Goal: Use online tool/utility: Utilize a website feature to perform a specific function

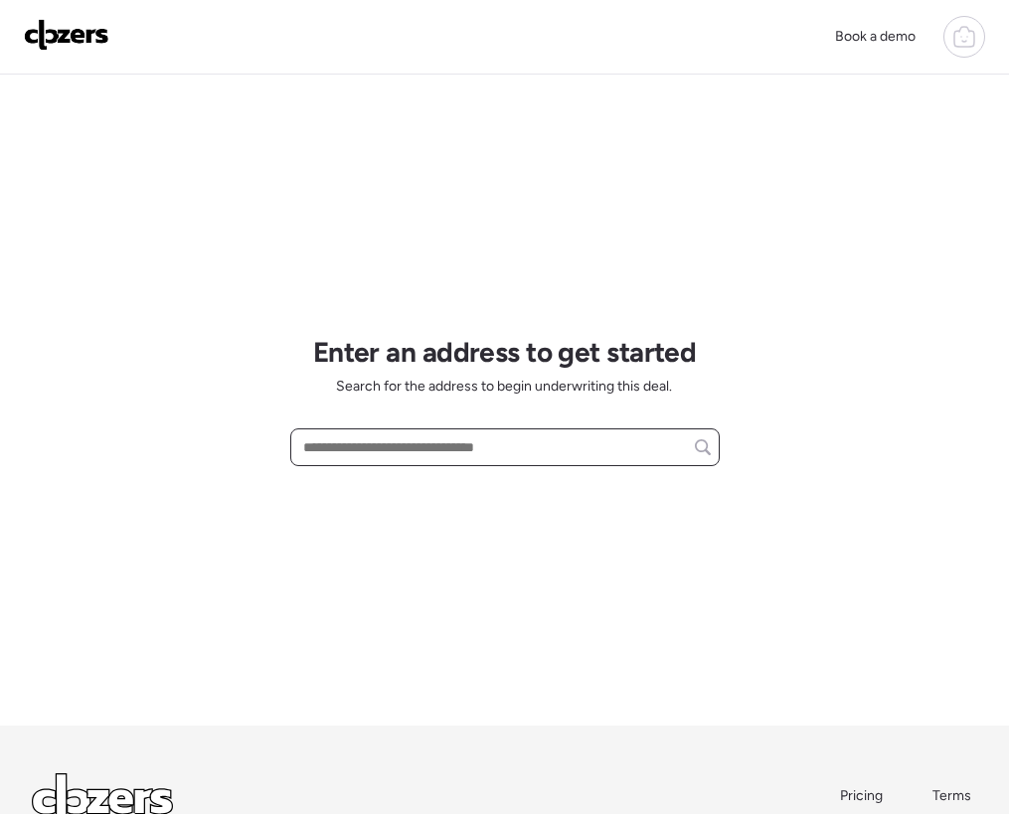
click at [425, 436] on input "text" at bounding box center [505, 447] width 412 height 28
paste input "**********"
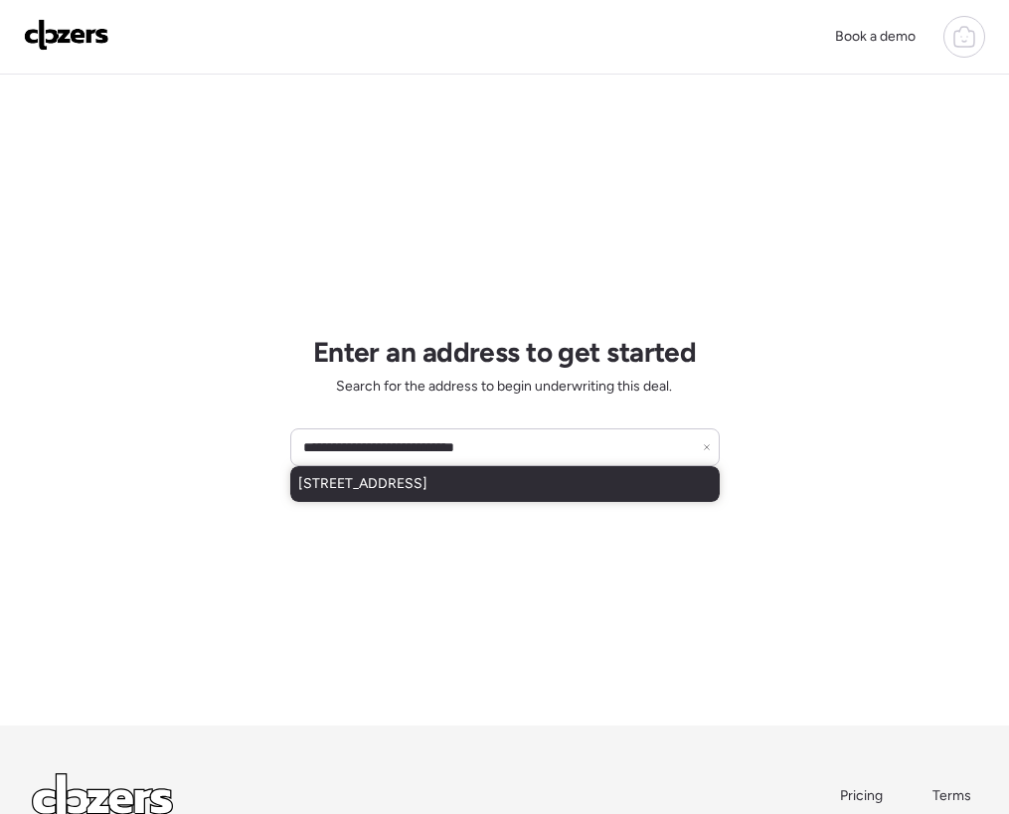
click at [404, 489] on span "506 S 83rd Pl, Mesa, AZ, 85208" at bounding box center [362, 484] width 129 height 20
type input "**********"
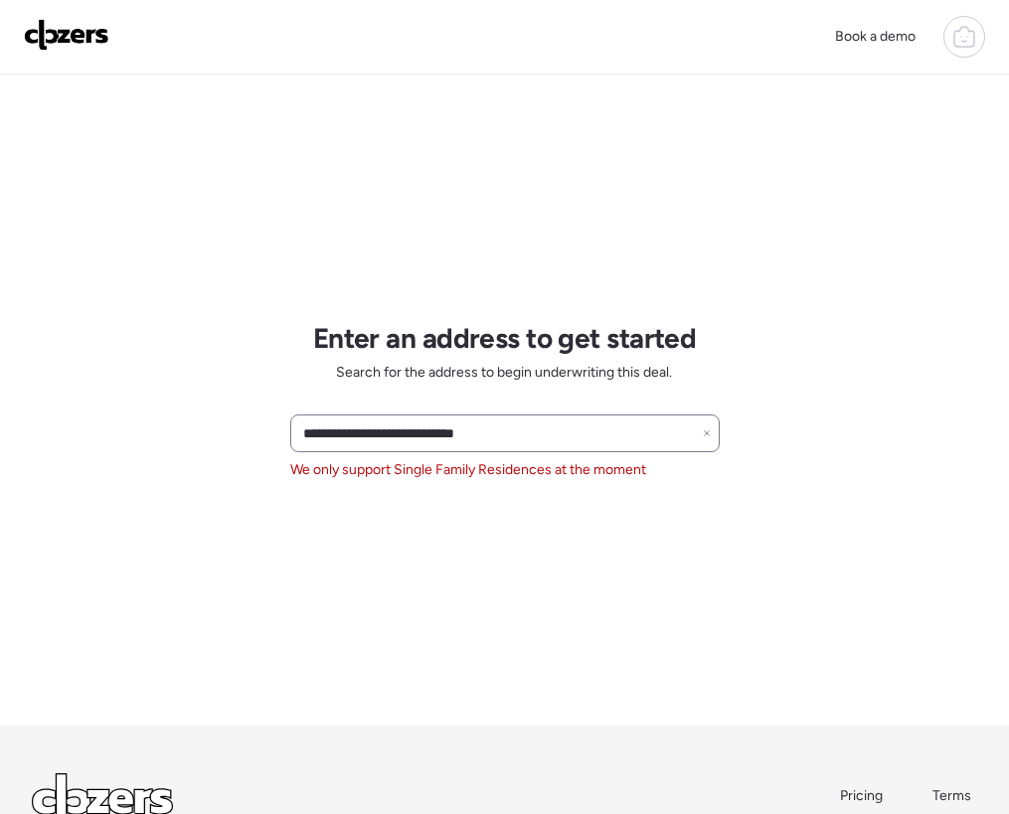
click at [709, 434] on icon at bounding box center [707, 433] width 8 height 8
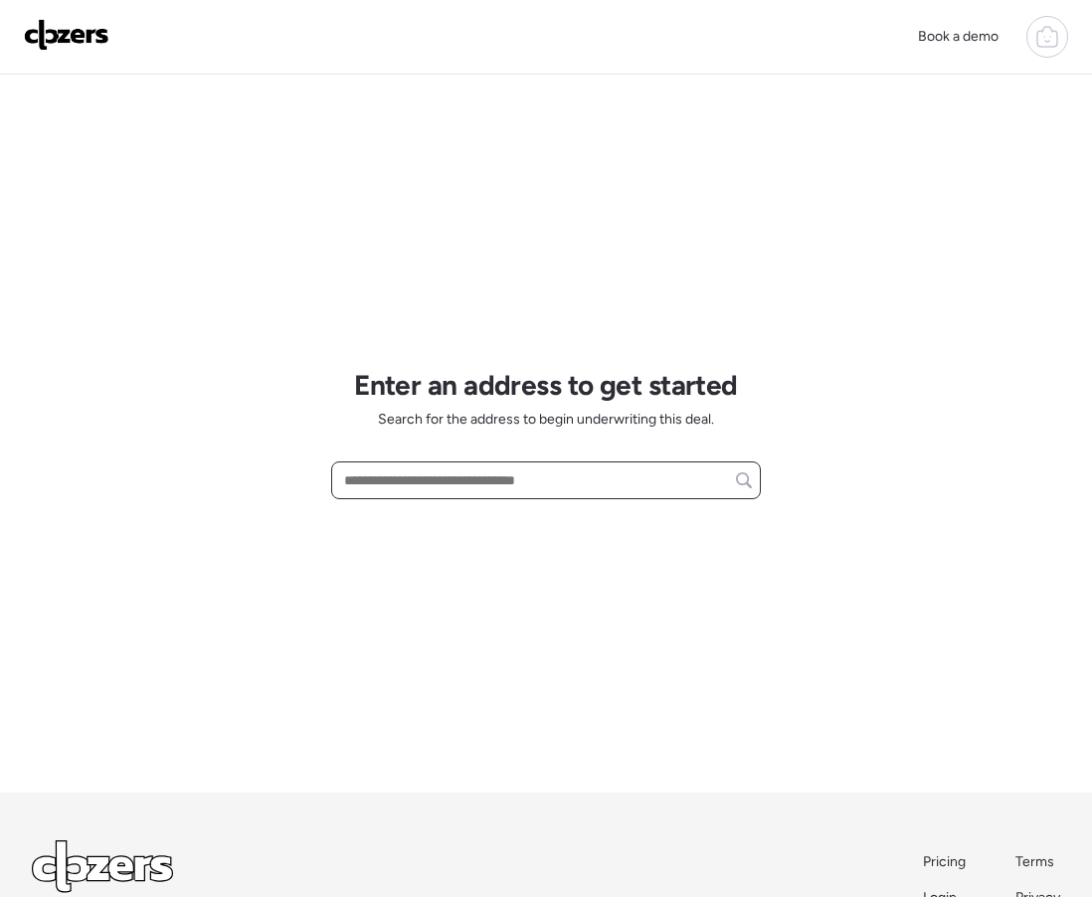
click at [373, 471] on input "text" at bounding box center [546, 480] width 412 height 28
paste input "**********"
click at [486, 535] on div "**********" at bounding box center [545, 434] width 429 height 718
click at [490, 524] on span "[STREET_ADDRESS][PERSON_NAME]" at bounding box center [459, 517] width 241 height 20
type input "**********"
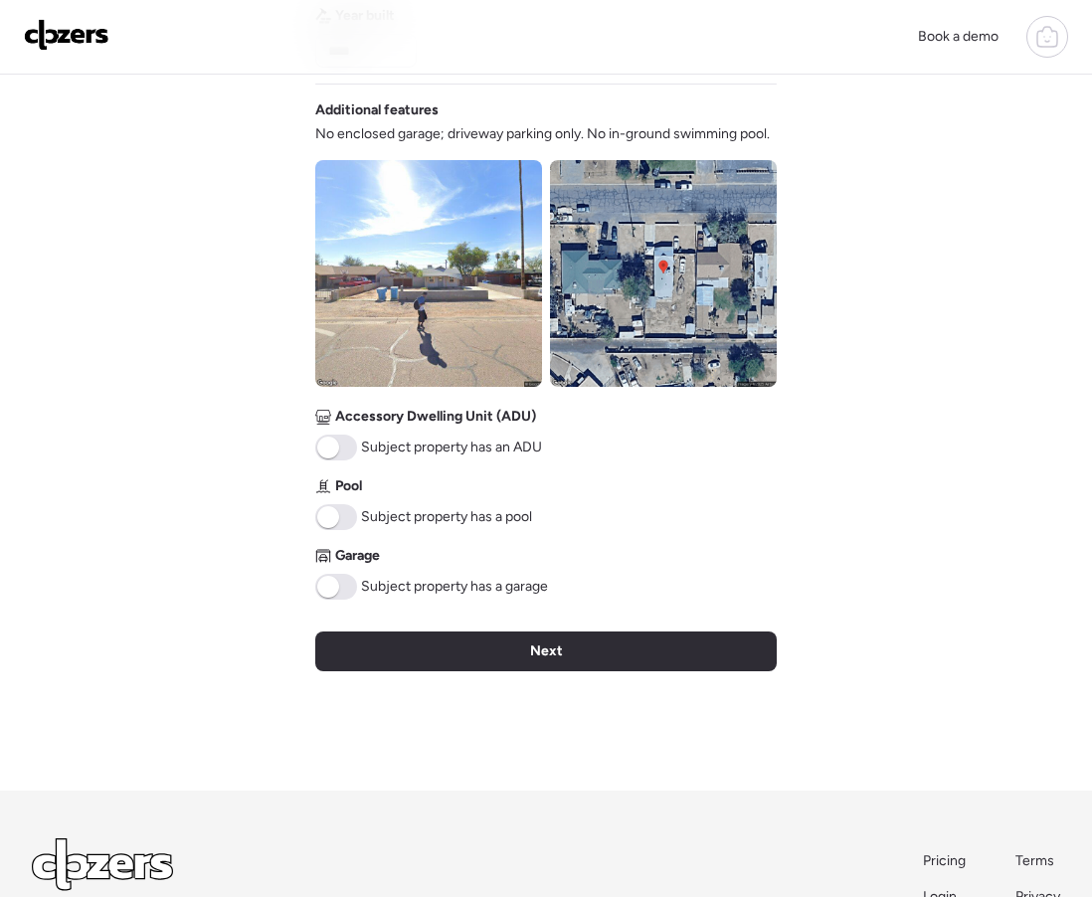
scroll to position [784, 0]
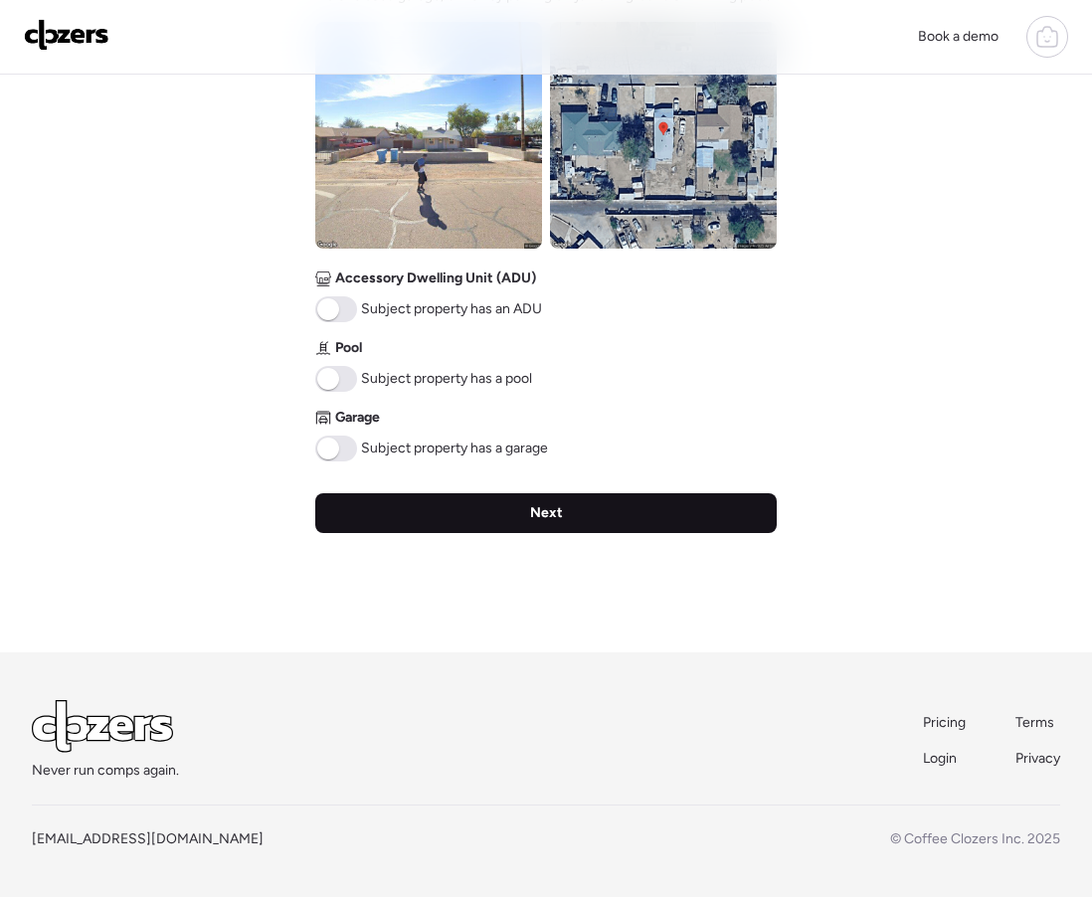
click at [521, 523] on div "Next" at bounding box center [545, 513] width 461 height 40
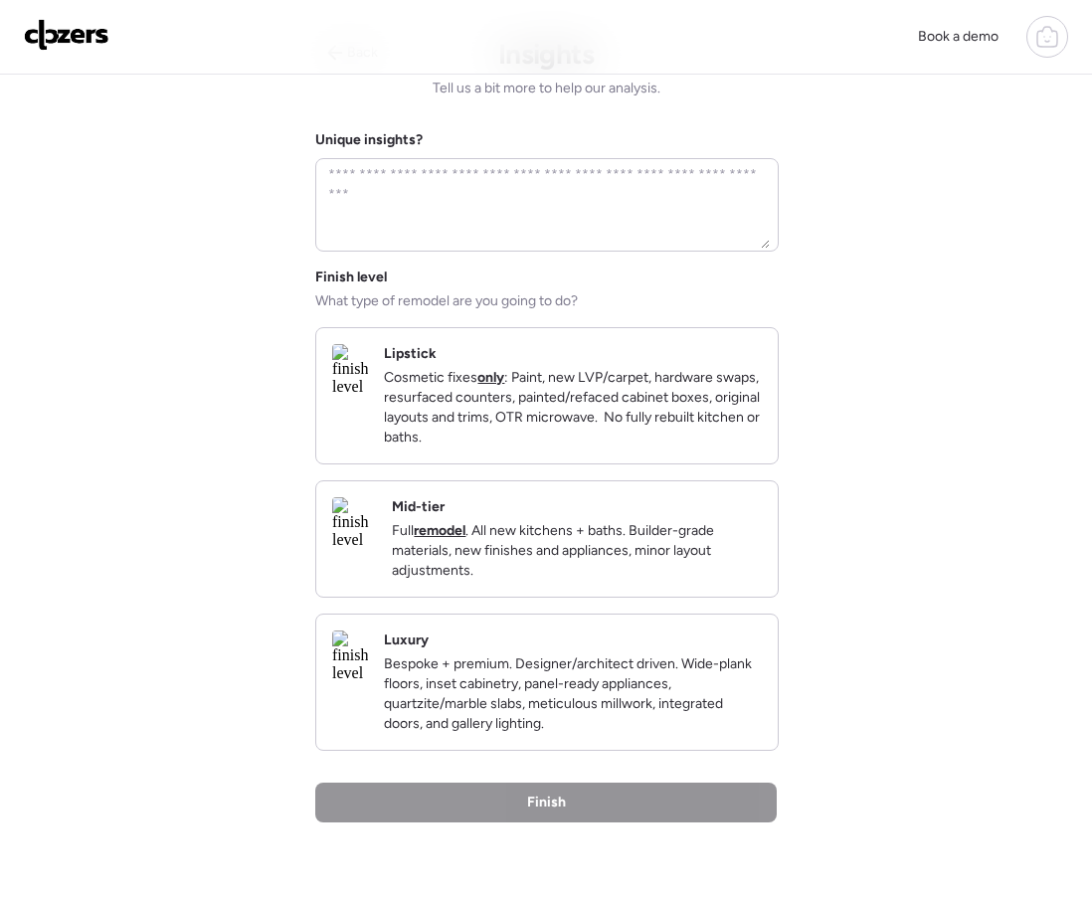
scroll to position [0, 0]
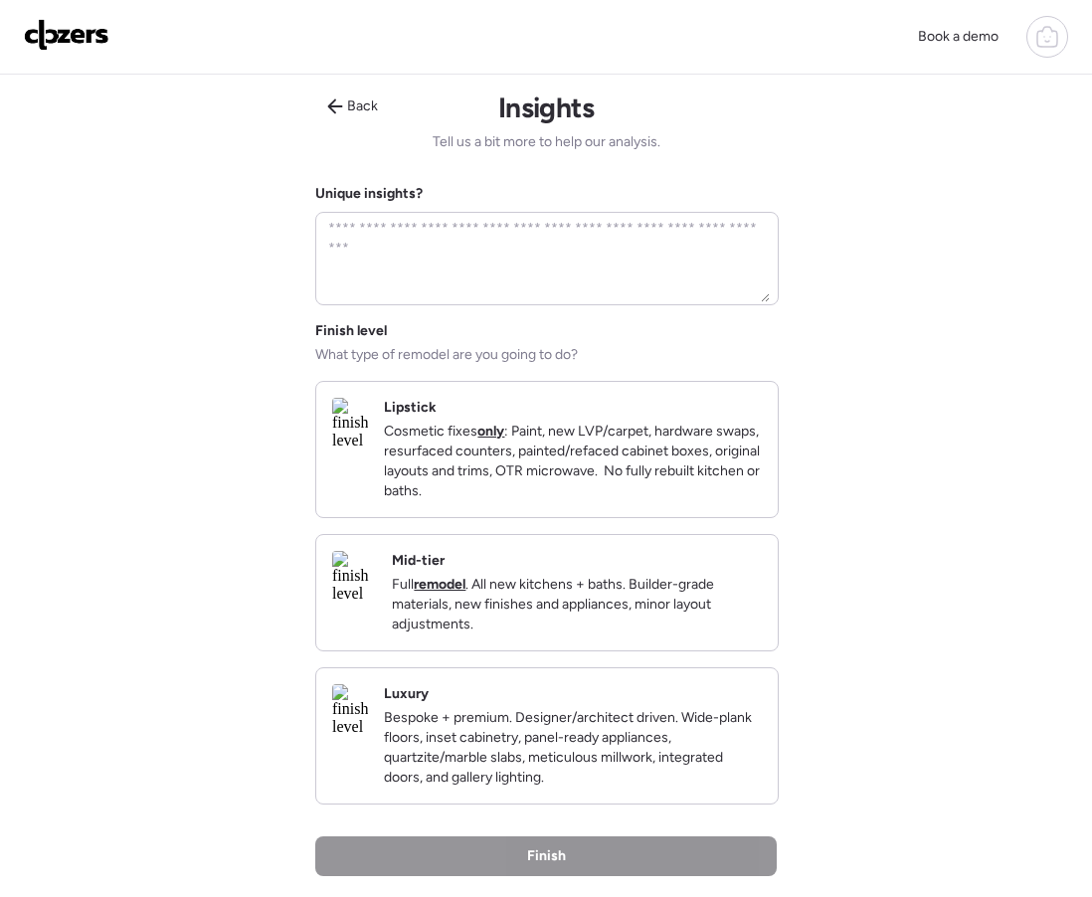
drag, startPoint x: 706, startPoint y: 473, endPoint x: 733, endPoint y: 468, distance: 27.3
click at [706, 473] on p "Cosmetic fixes only : Paint, new LVP/carpet, hardware swaps, resurfaced counter…" at bounding box center [573, 462] width 378 height 80
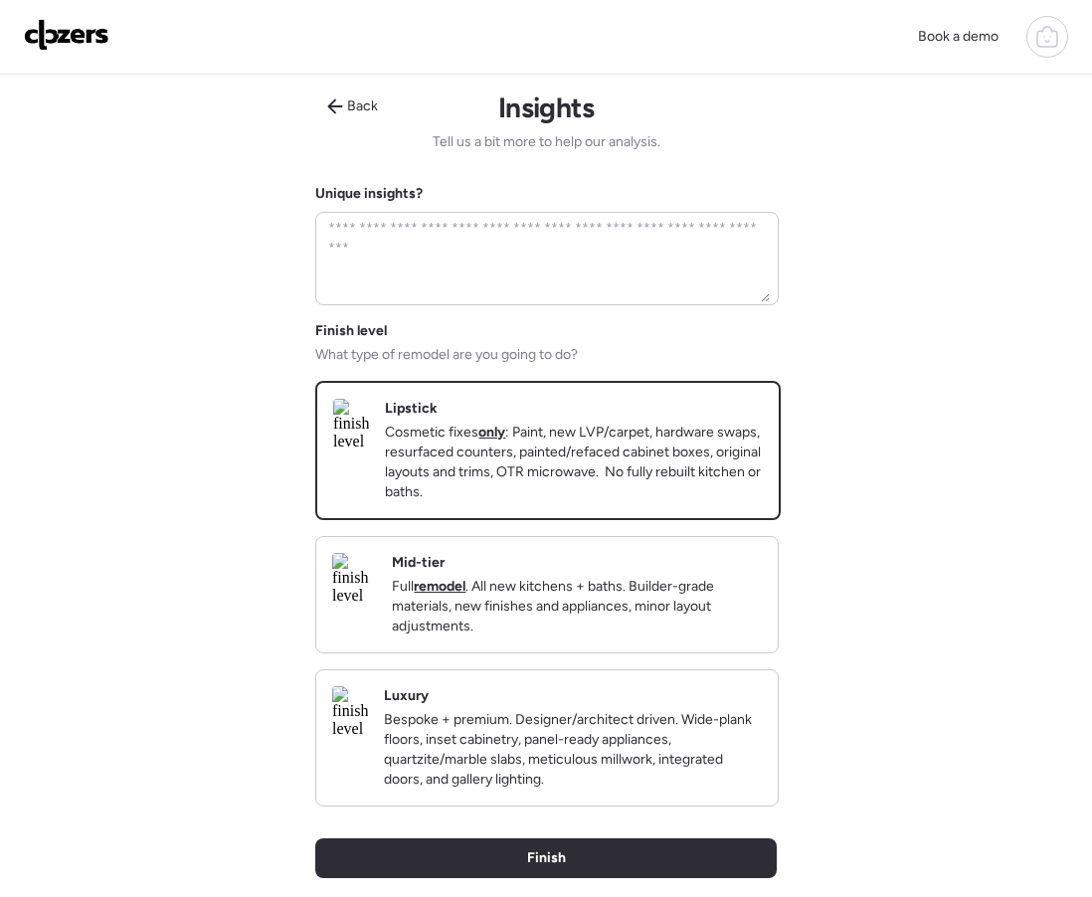
scroll to position [174, 0]
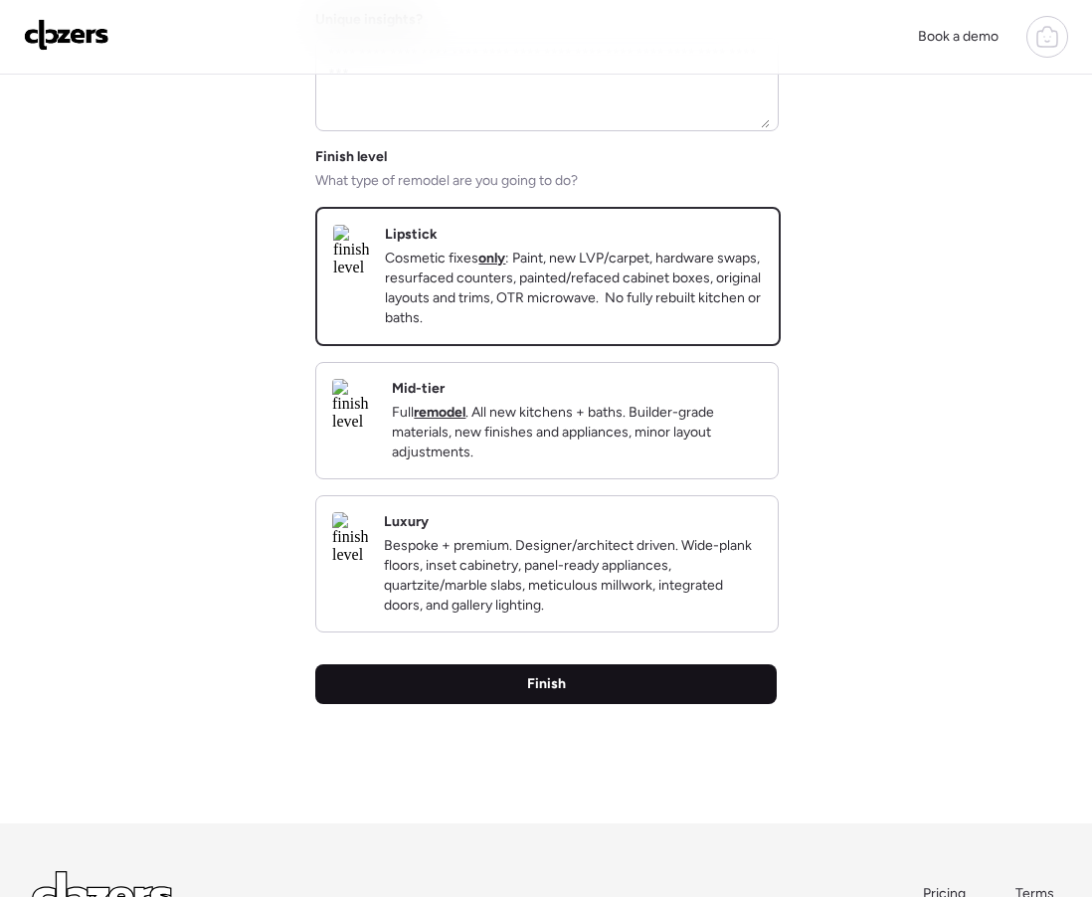
click at [642, 704] on div "Finish" at bounding box center [545, 684] width 461 height 40
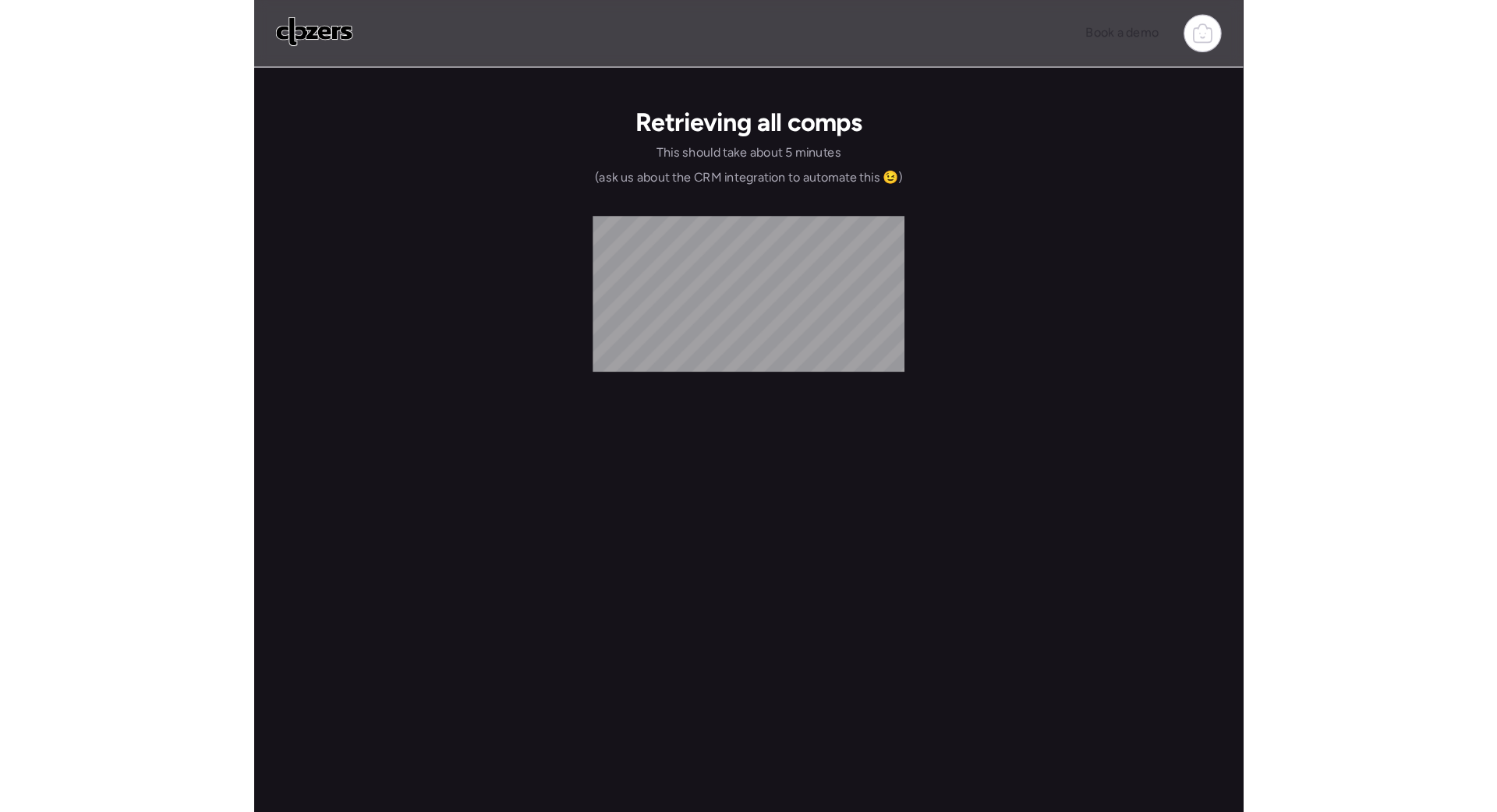
scroll to position [0, 0]
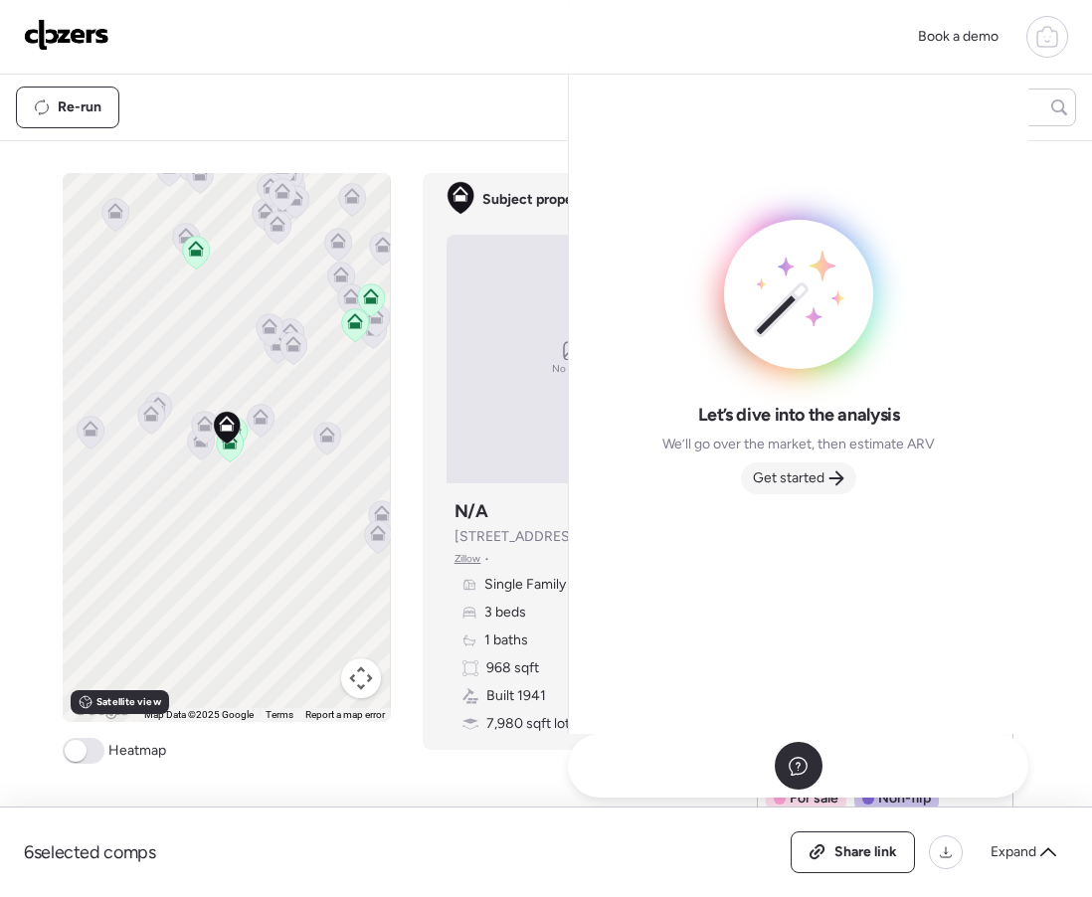
click at [802, 479] on span "Get started" at bounding box center [789, 478] width 72 height 20
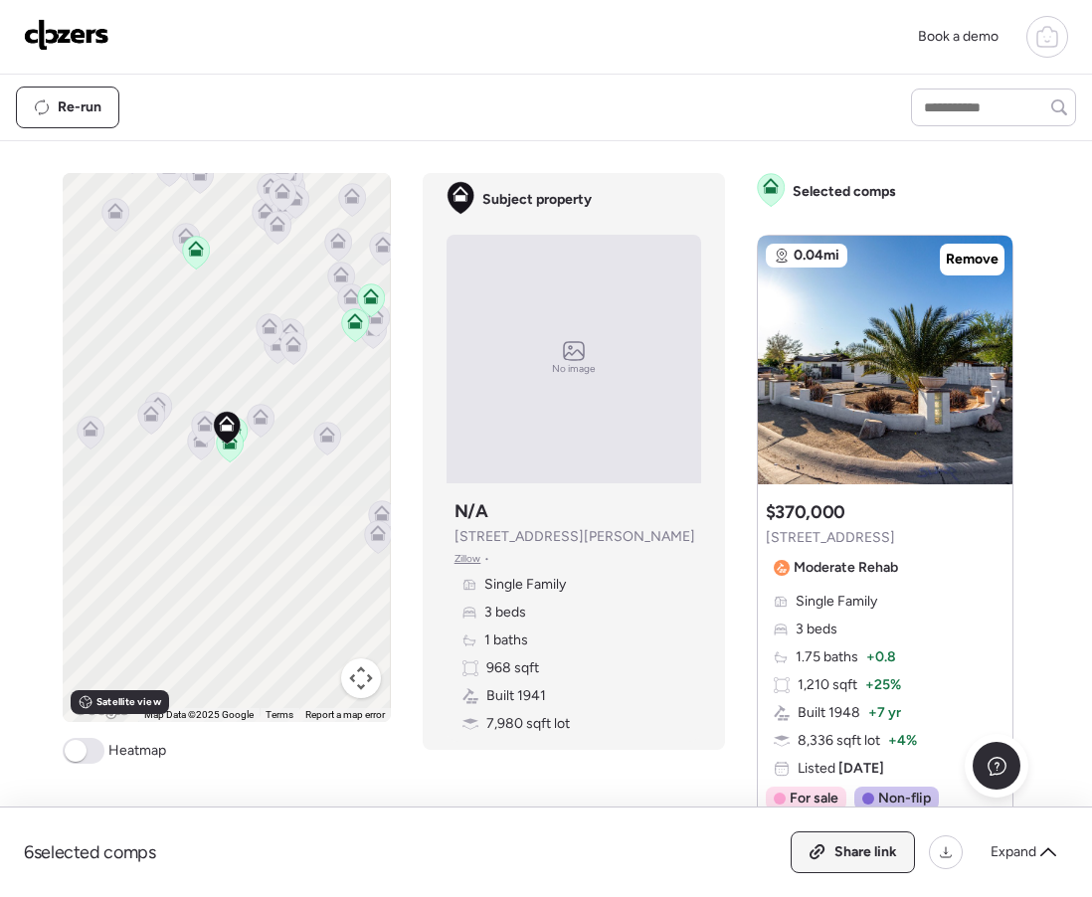
click at [861, 850] on span "Share link" at bounding box center [865, 852] width 63 height 20
drag, startPoint x: 25, startPoint y: 850, endPoint x: 170, endPoint y: 844, distance: 145.3
click at [170, 844] on div "6 selected comps All (6) ARV (6) As-is (0) Link copied Expand" at bounding box center [546, 852] width 1044 height 42
click at [204, 843] on div "6 selected comps All (6) ARV (6) As-is (0) Link copied Expand" at bounding box center [546, 852] width 1044 height 42
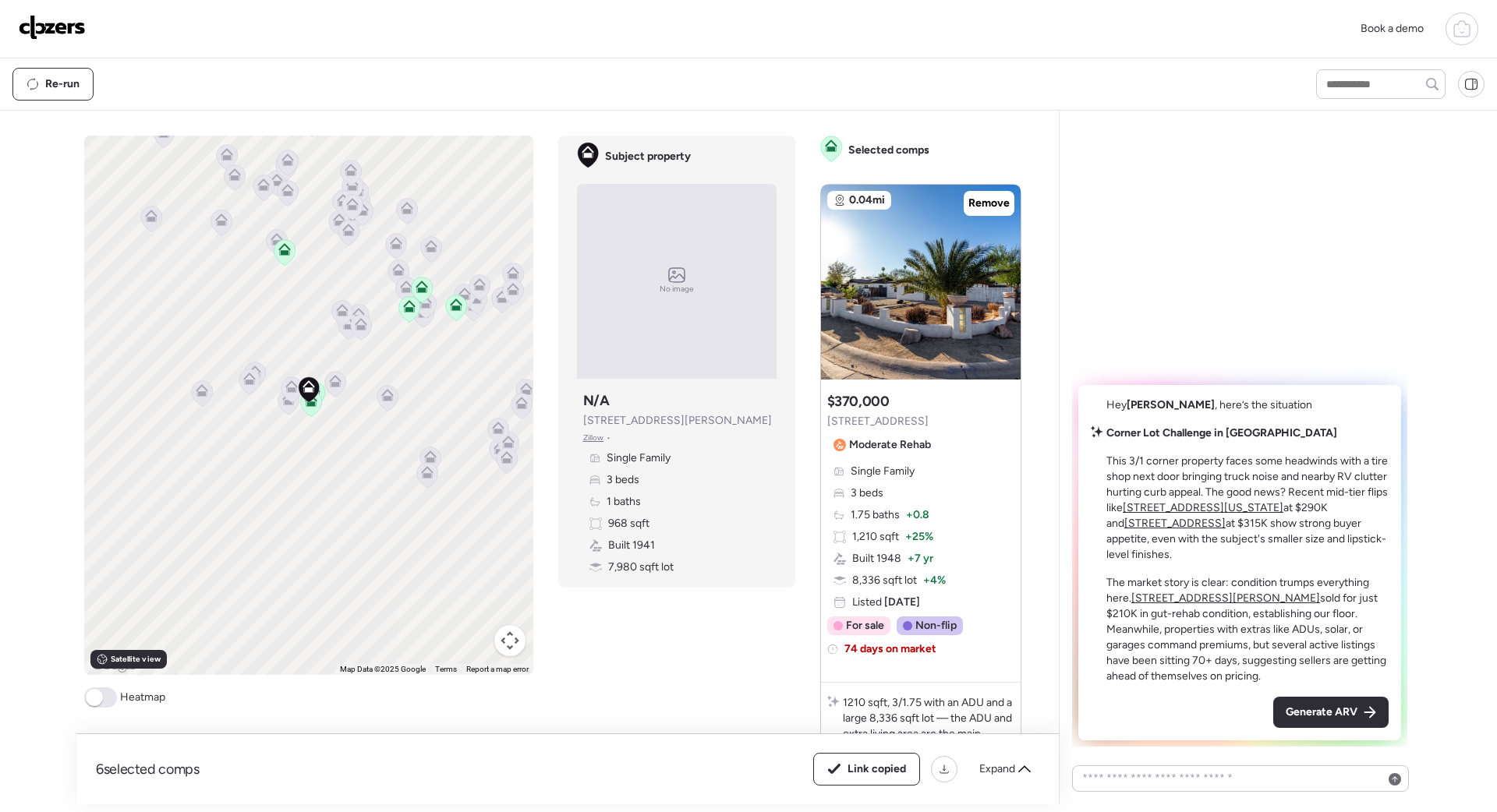
click at [856, 700] on div "Generate ARV" at bounding box center [1330, 712] width 115 height 31
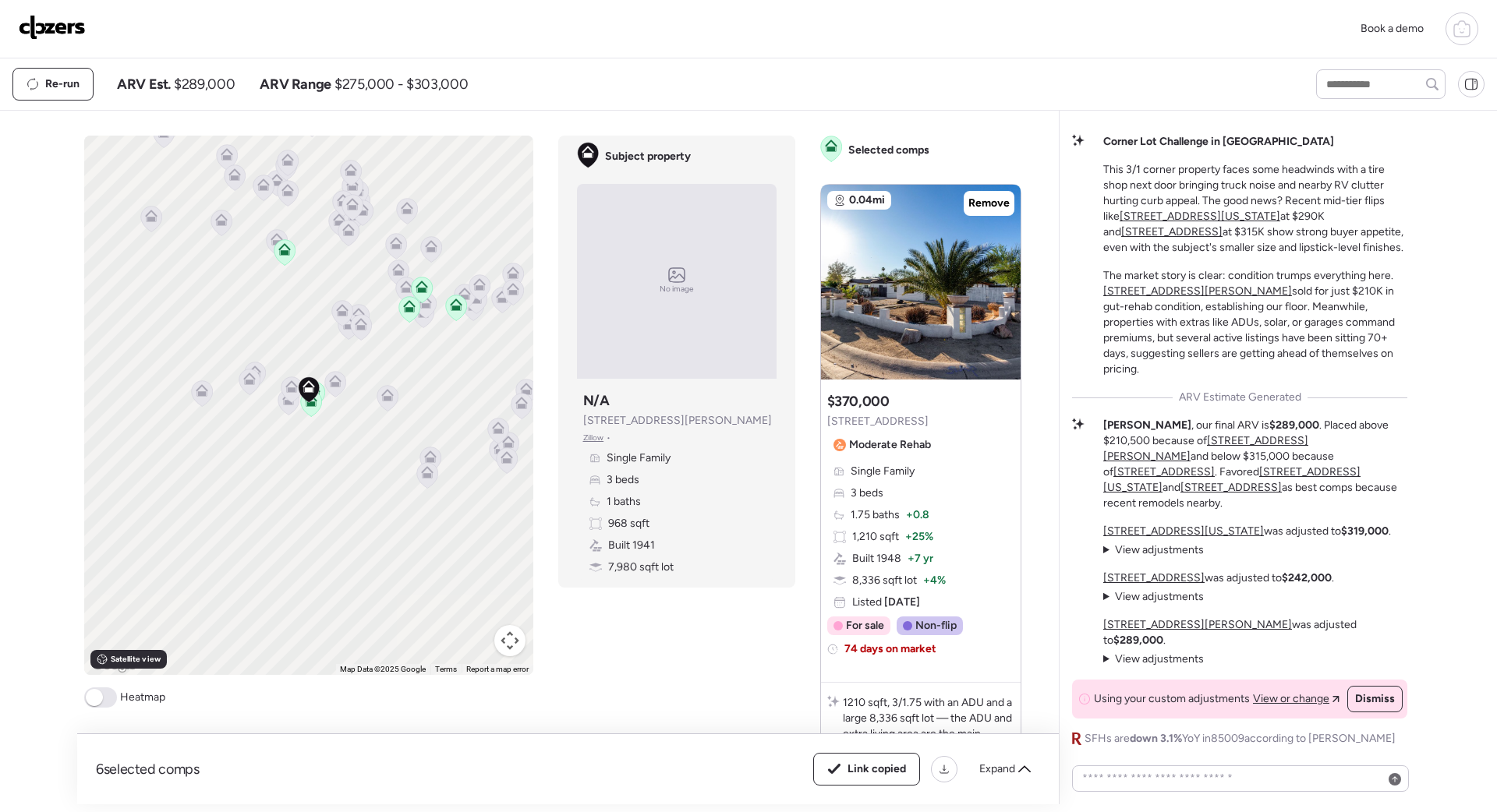
scroll to position [8, 0]
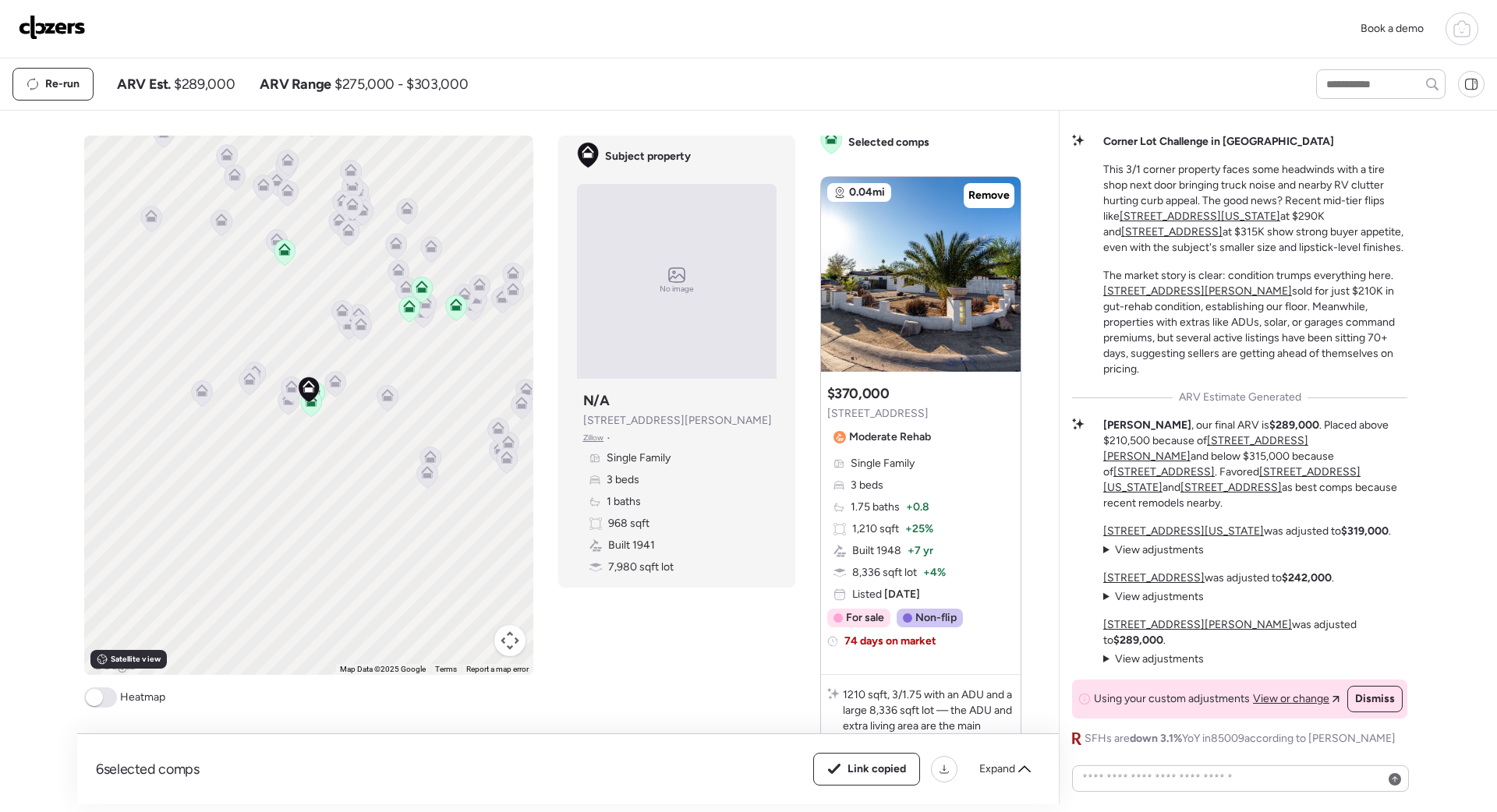
click at [46, 26] on img at bounding box center [52, 27] width 67 height 25
